Goal: Task Accomplishment & Management: Use online tool/utility

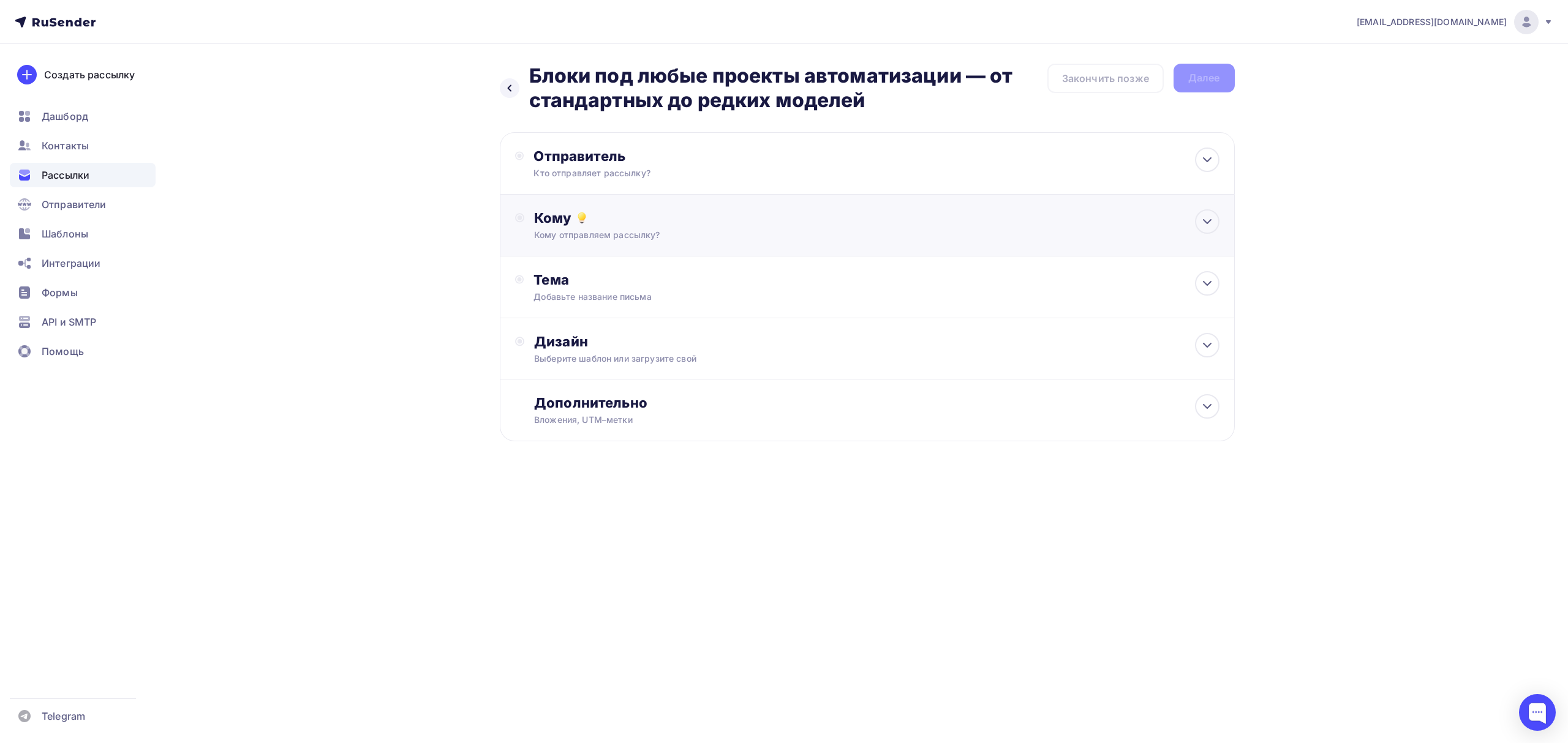
click at [710, 211] on div "Кому" at bounding box center [877, 217] width 685 height 17
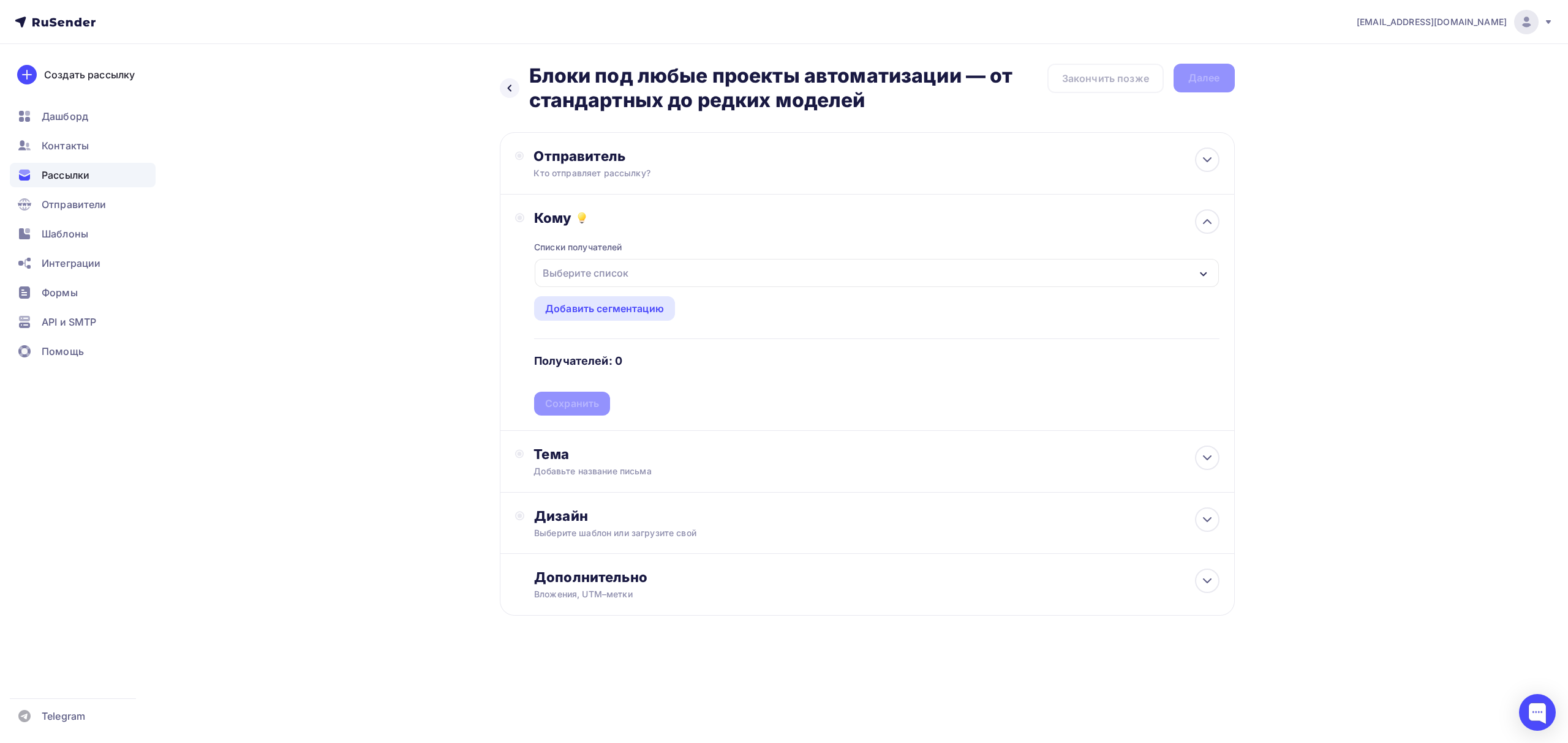
click at [689, 284] on div "Выберите список" at bounding box center [877, 273] width 684 height 28
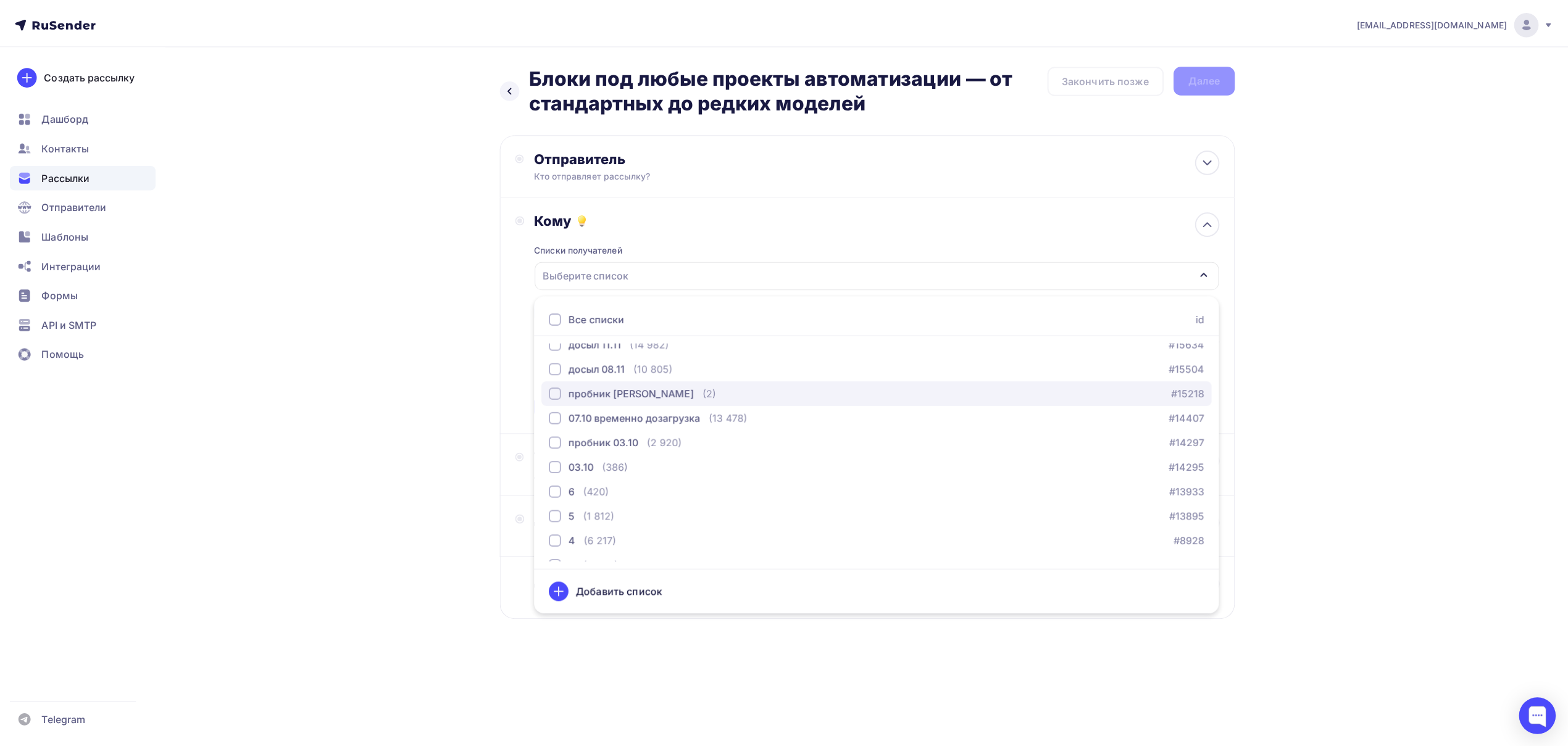
scroll to position [200, 0]
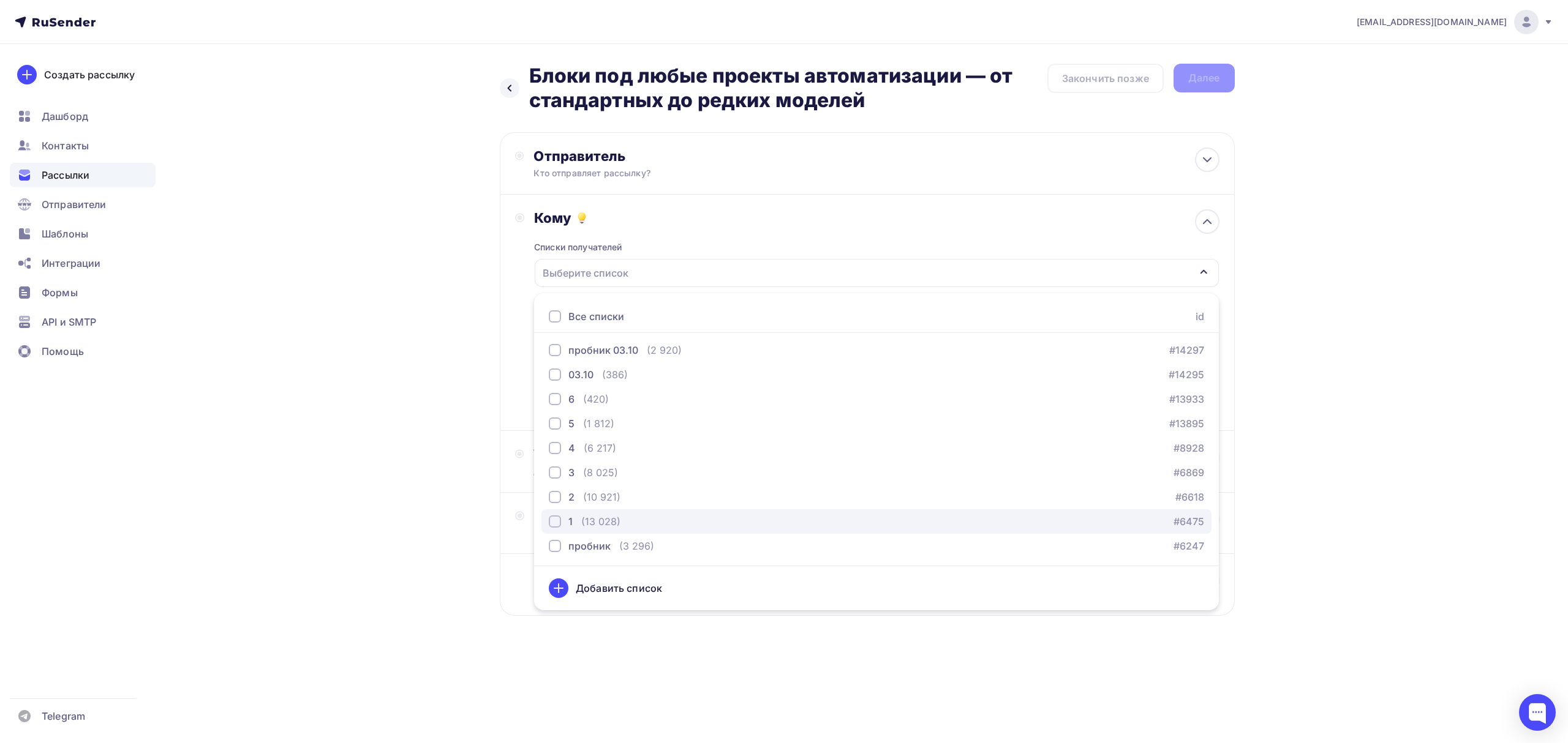
click at [643, 522] on div "1 (13 028) #6475" at bounding box center [877, 522] width 655 height 15
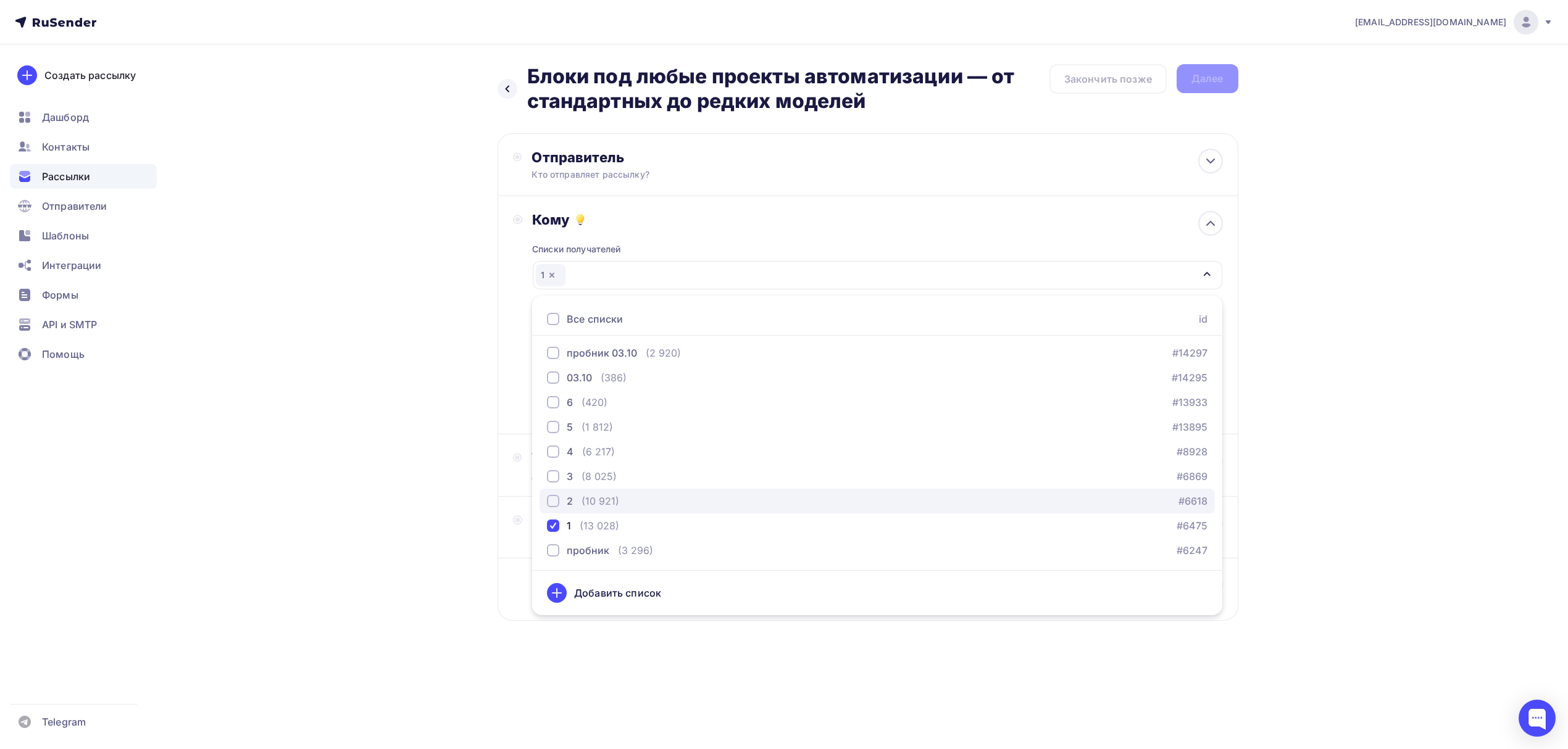
click at [664, 498] on div "2 (10 921) #6618" at bounding box center [877, 502] width 660 height 15
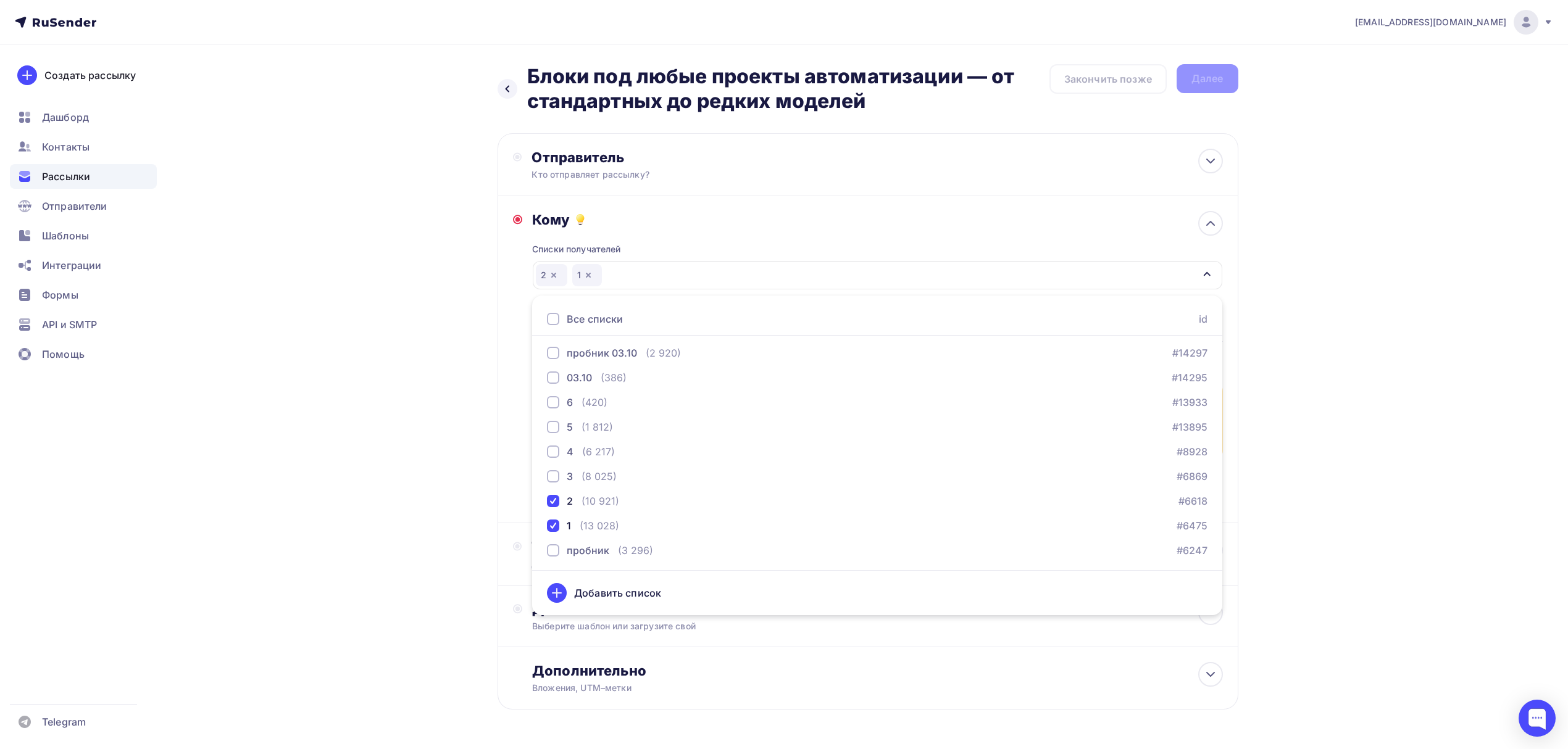
click at [378, 334] on div "Назад Блоки под любые проекты автоматизации — от стандартных до редких моделей …" at bounding box center [784, 417] width 1012 height 745
